Goal: Transaction & Acquisition: Purchase product/service

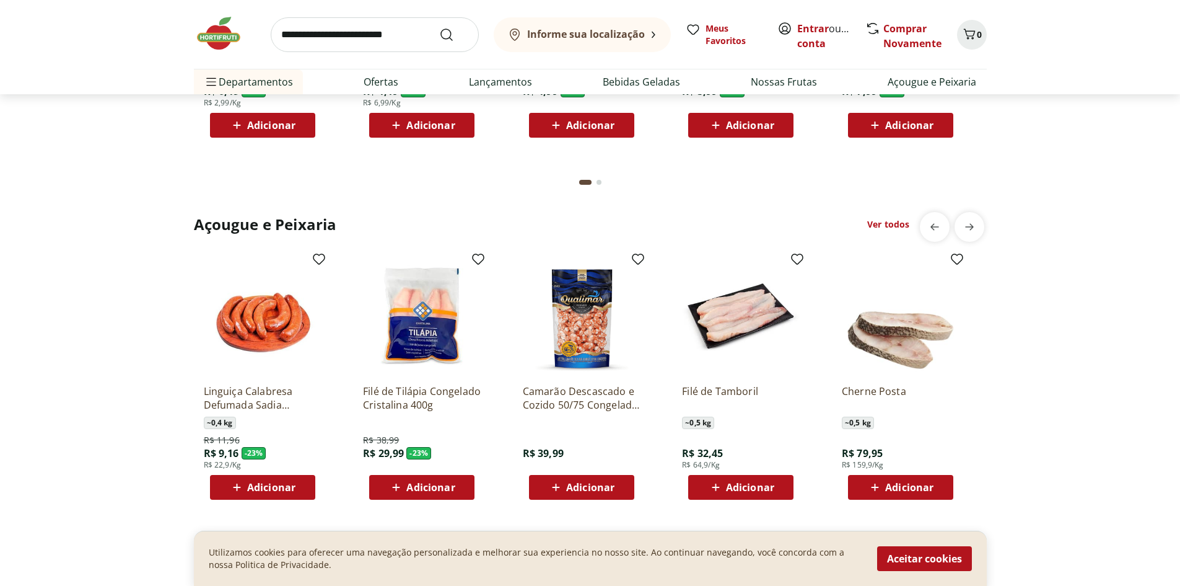
scroll to position [826, 0]
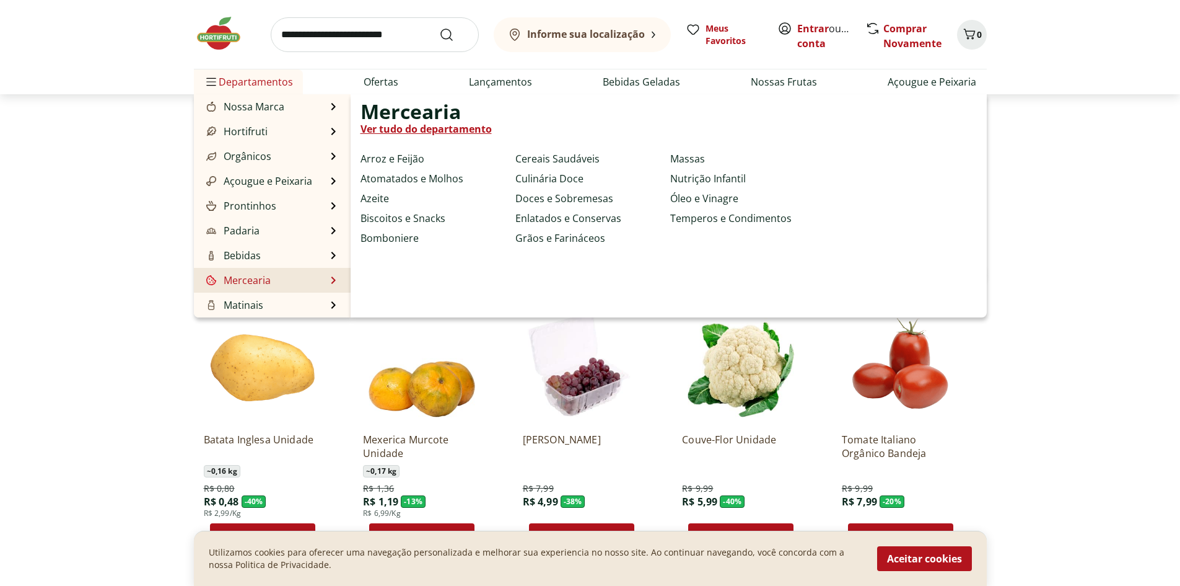
click at [272, 275] on li "Mercearia Mercearia Ver tudo do departamento Arroz e Feijão Atomatados e Molhos…" at bounding box center [272, 280] width 157 height 25
click at [322, 280] on li "Mercearia Mercearia Ver tudo do departamento Arroz e Feijão Atomatados e Molhos…" at bounding box center [272, 280] width 157 height 25
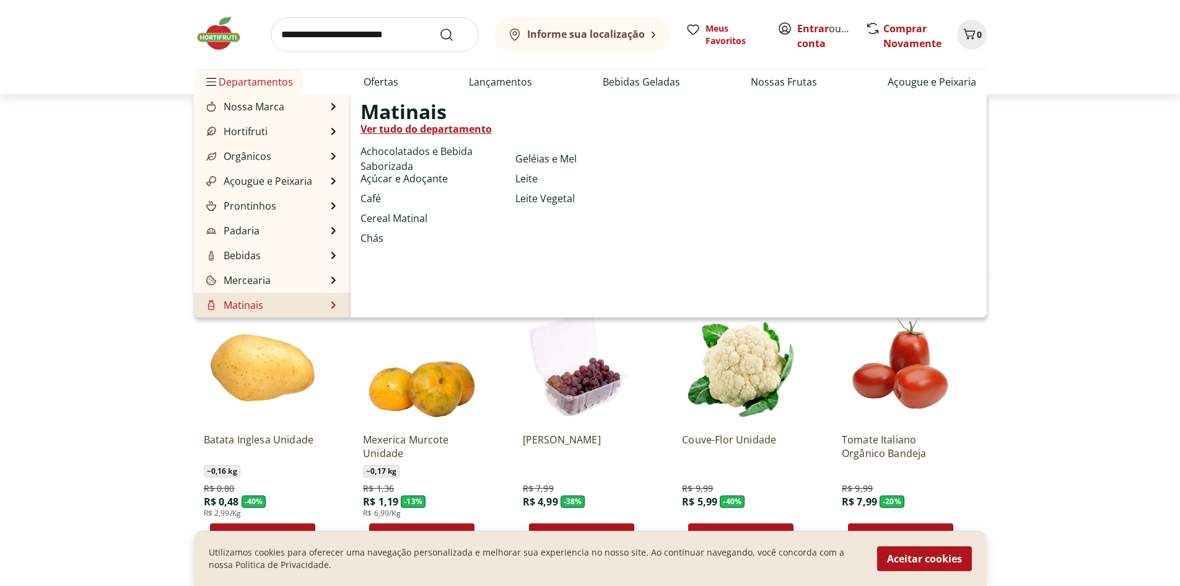
click at [253, 305] on link "Matinais" at bounding box center [233, 304] width 59 height 15
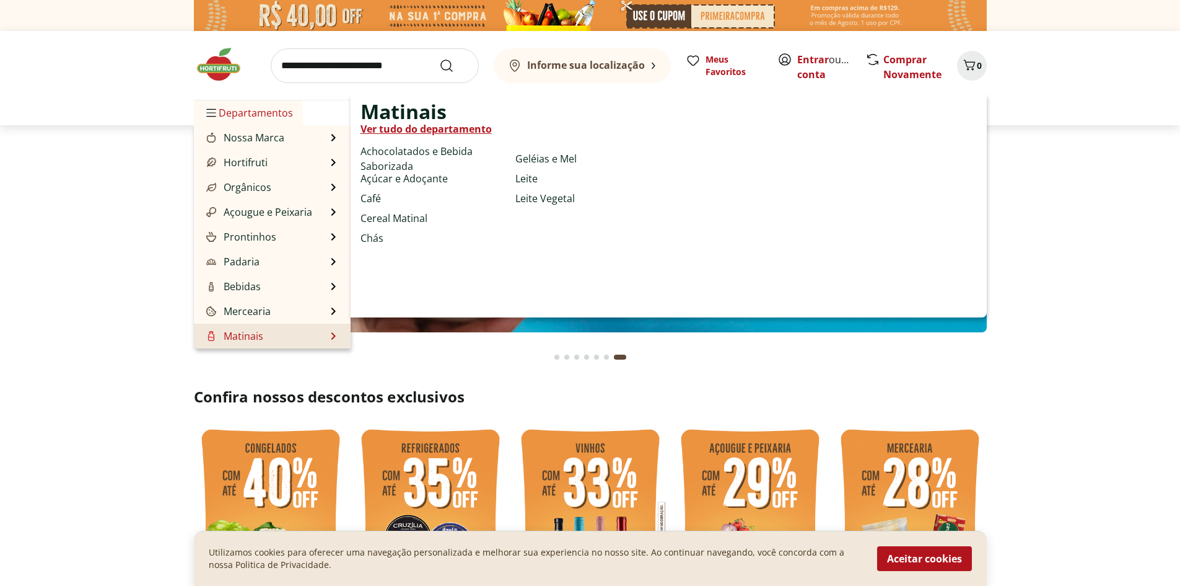
select select "**********"
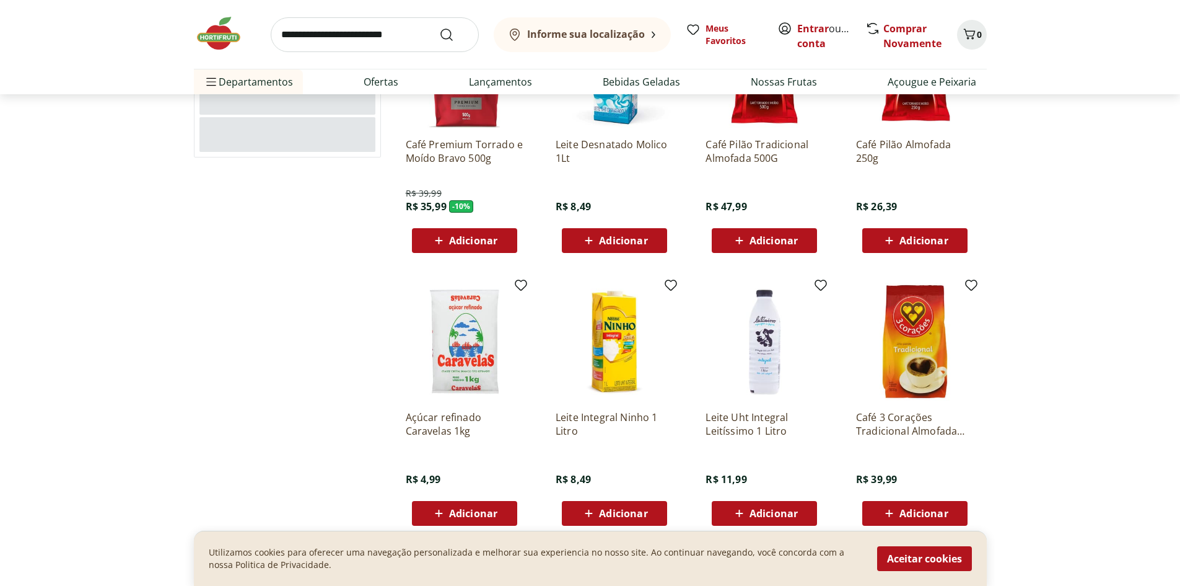
scroll to position [413, 0]
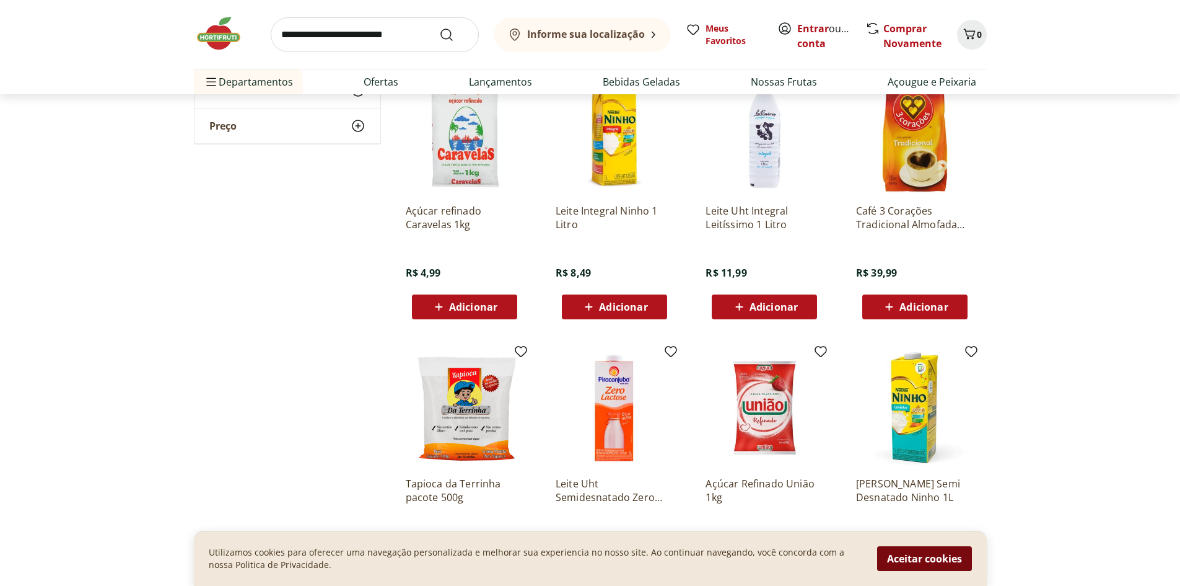
click at [933, 557] on button "Aceitar cookies" at bounding box center [924, 558] width 95 height 25
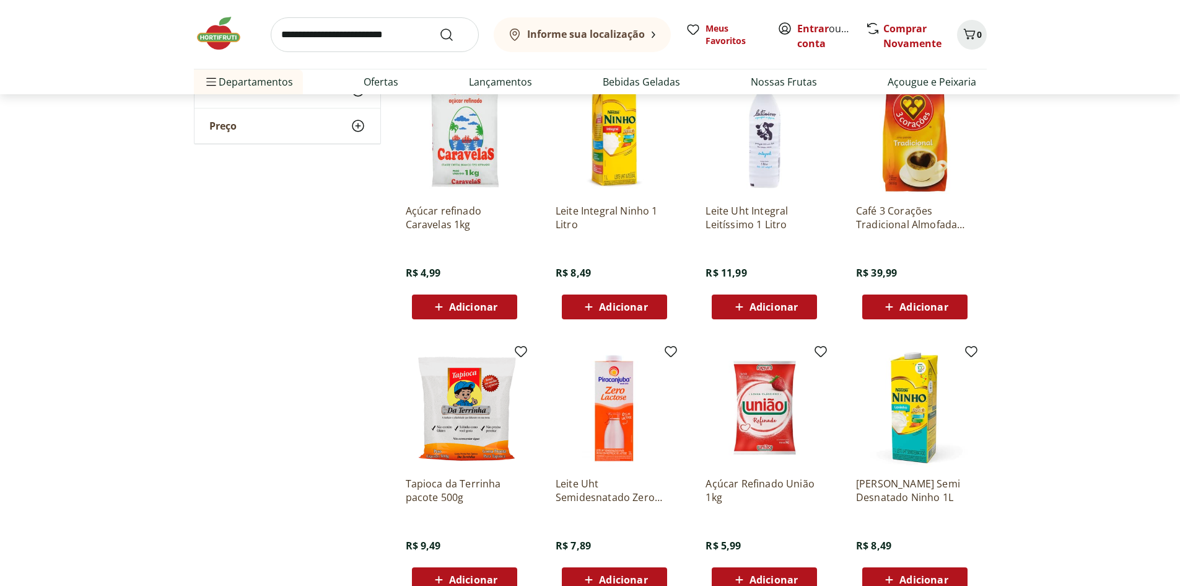
scroll to position [620, 0]
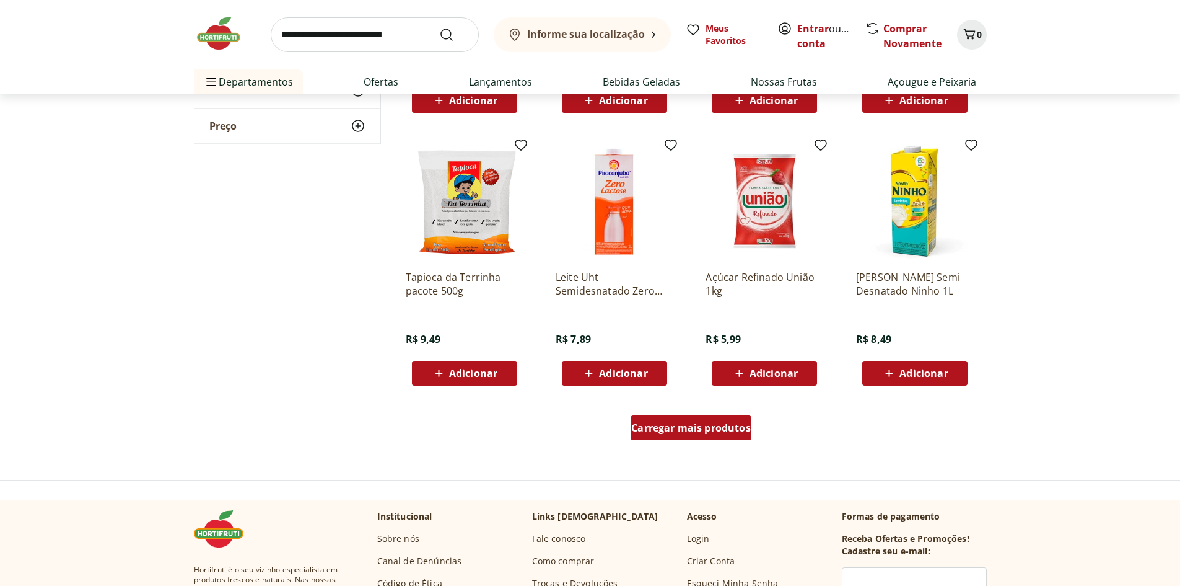
click at [691, 433] on span "Carregar mais produtos" at bounding box center [691, 428] width 120 height 10
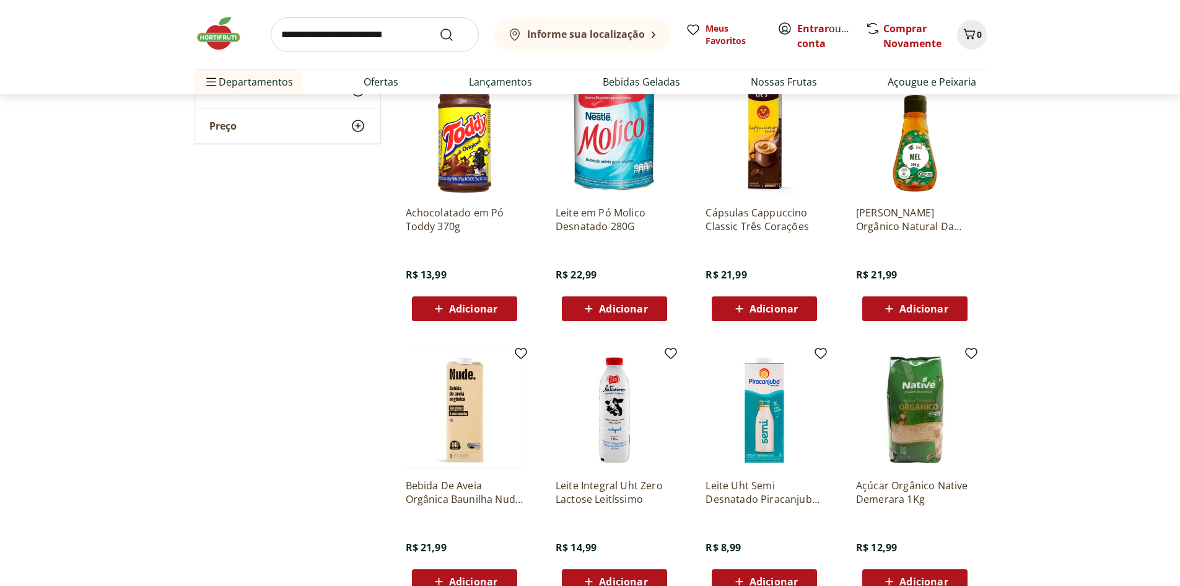
scroll to position [1033, 0]
